Goal: Entertainment & Leisure: Consume media (video, audio)

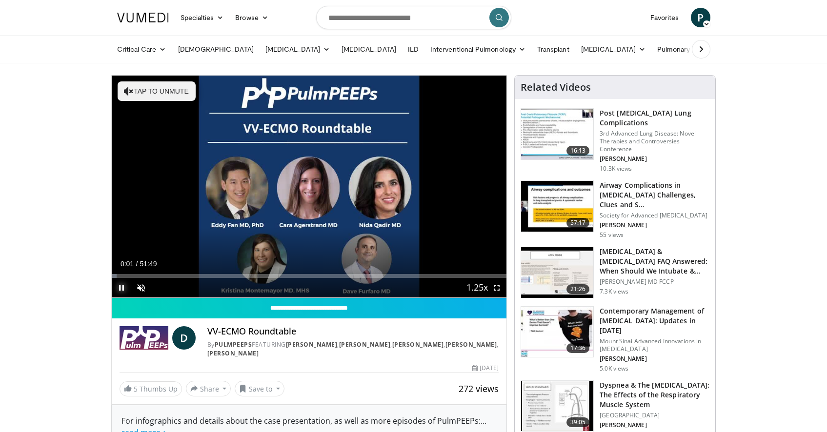
click at [120, 286] on span "Video Player" at bounding box center [122, 288] width 20 height 20
